Goal: Find specific page/section: Find specific page/section

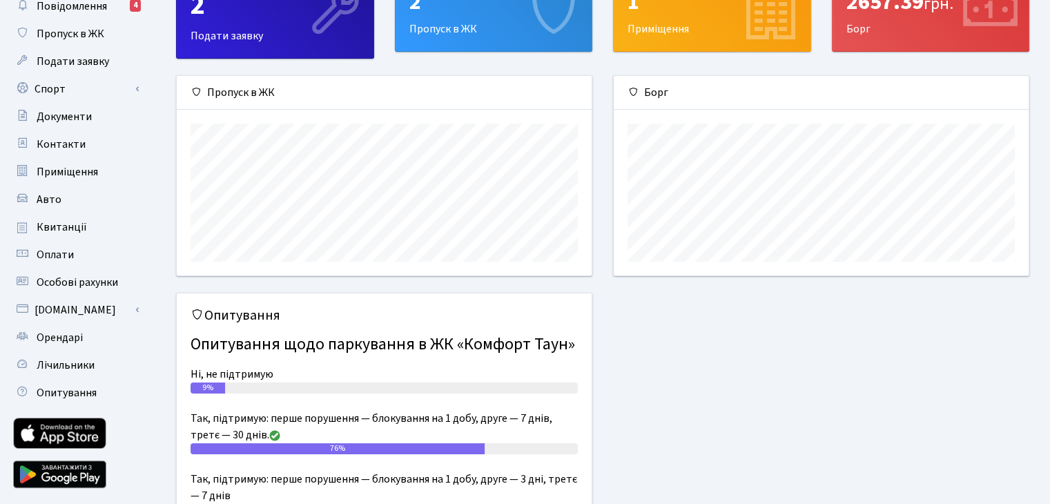
scroll to position [138, 0]
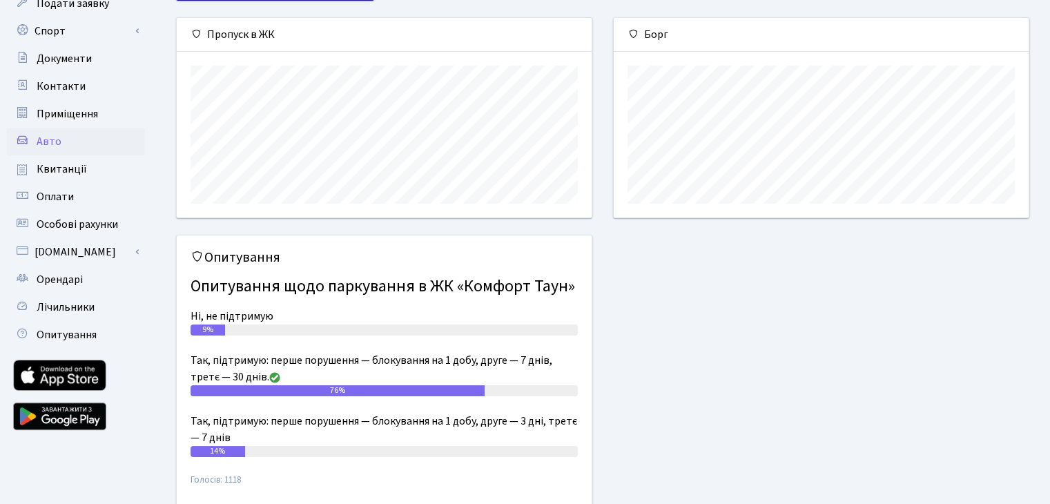
click at [88, 146] on link "Авто" at bounding box center [76, 142] width 138 height 28
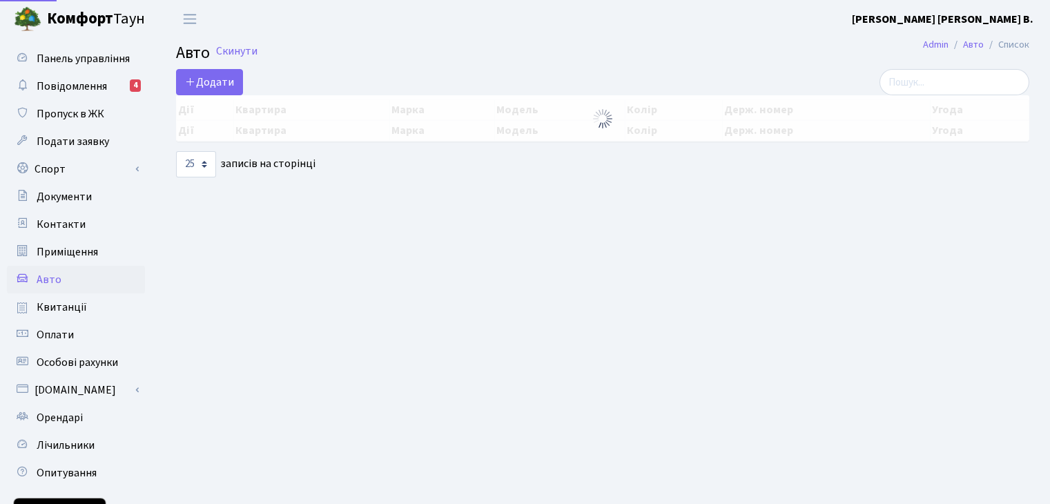
select select "25"
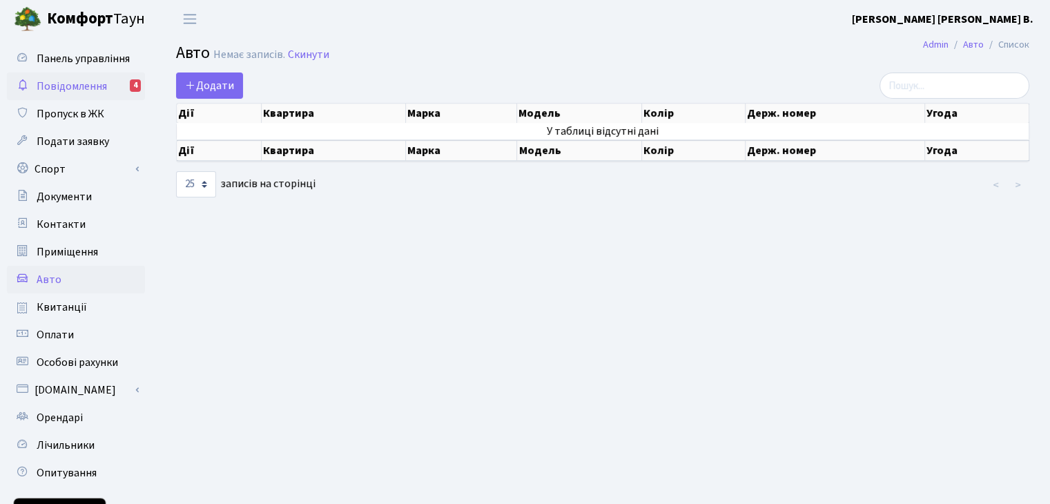
click at [91, 93] on link "Повідомлення 4" at bounding box center [76, 87] width 138 height 28
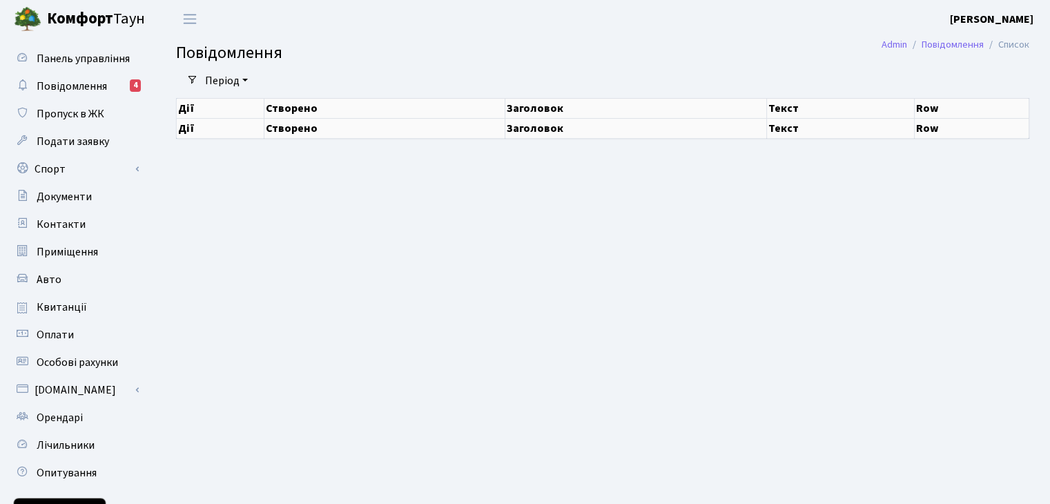
select select "25"
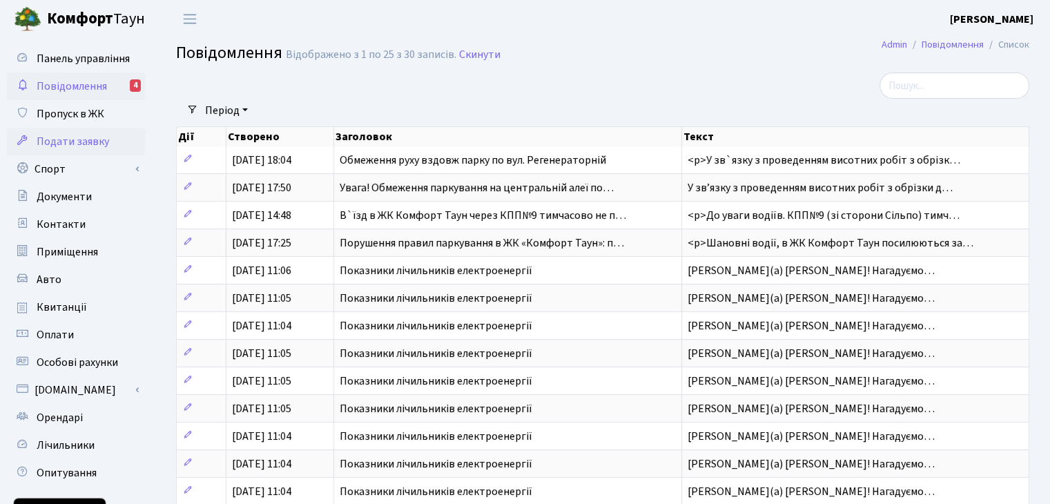
click at [93, 136] on span "Подати заявку" at bounding box center [73, 141] width 73 height 15
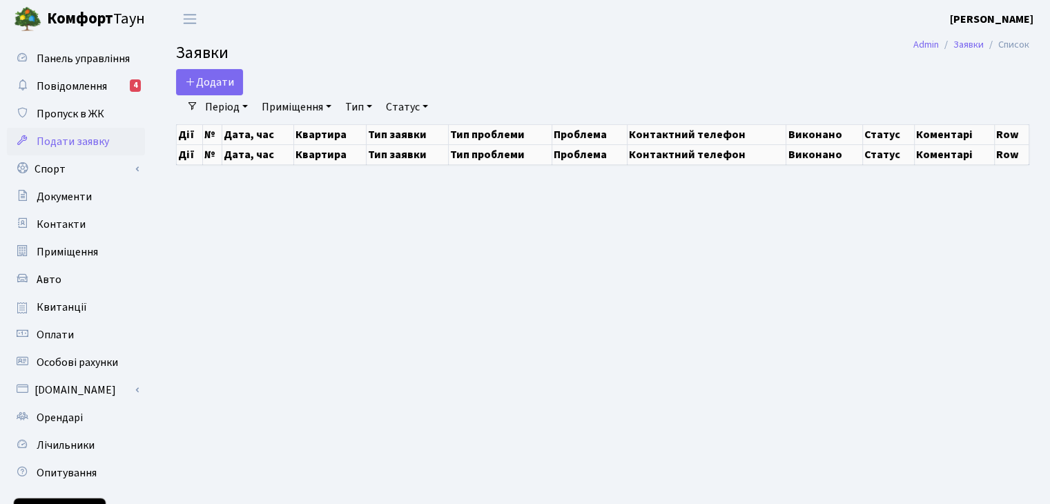
select select "25"
